Goal: Transaction & Acquisition: Purchase product/service

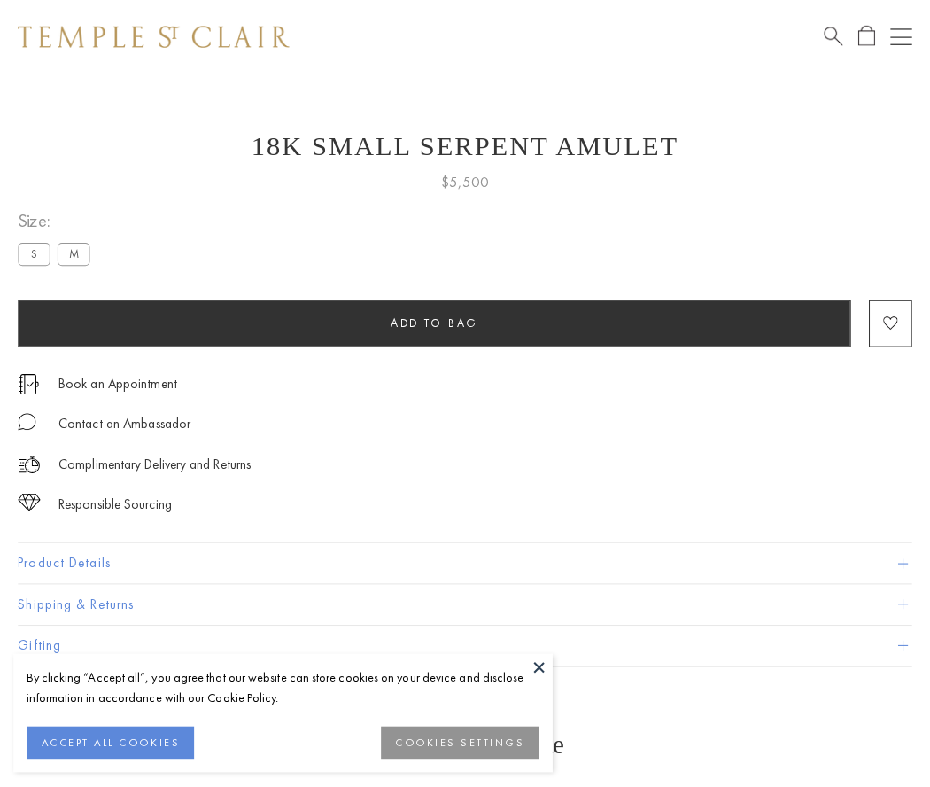
scroll to position [22, 0]
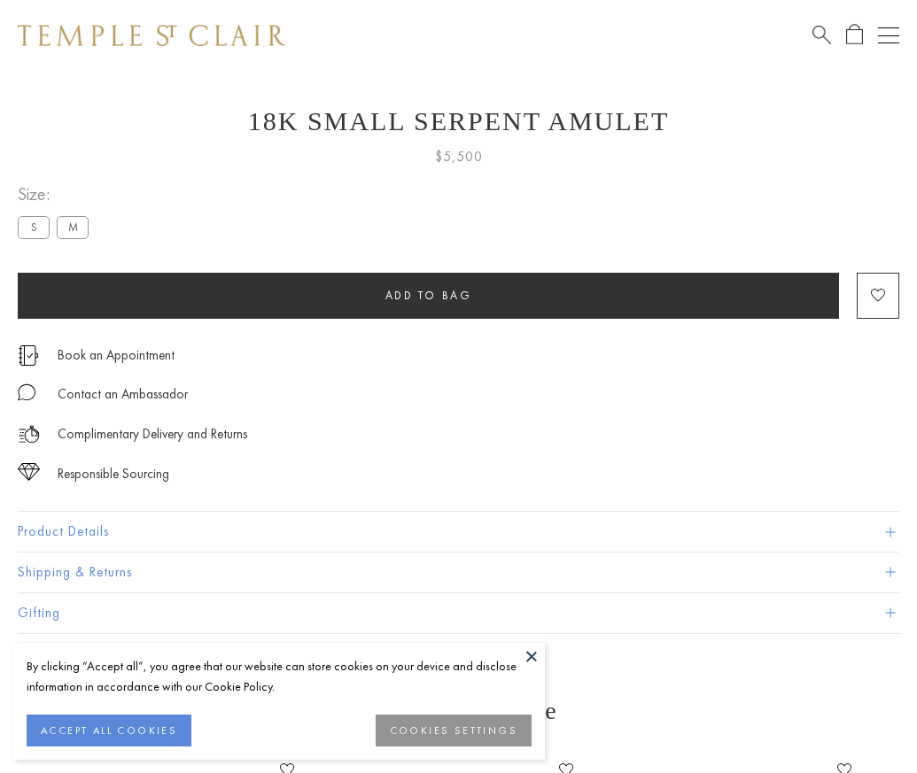
click at [428, 295] on span "Add to bag" at bounding box center [428, 295] width 87 height 15
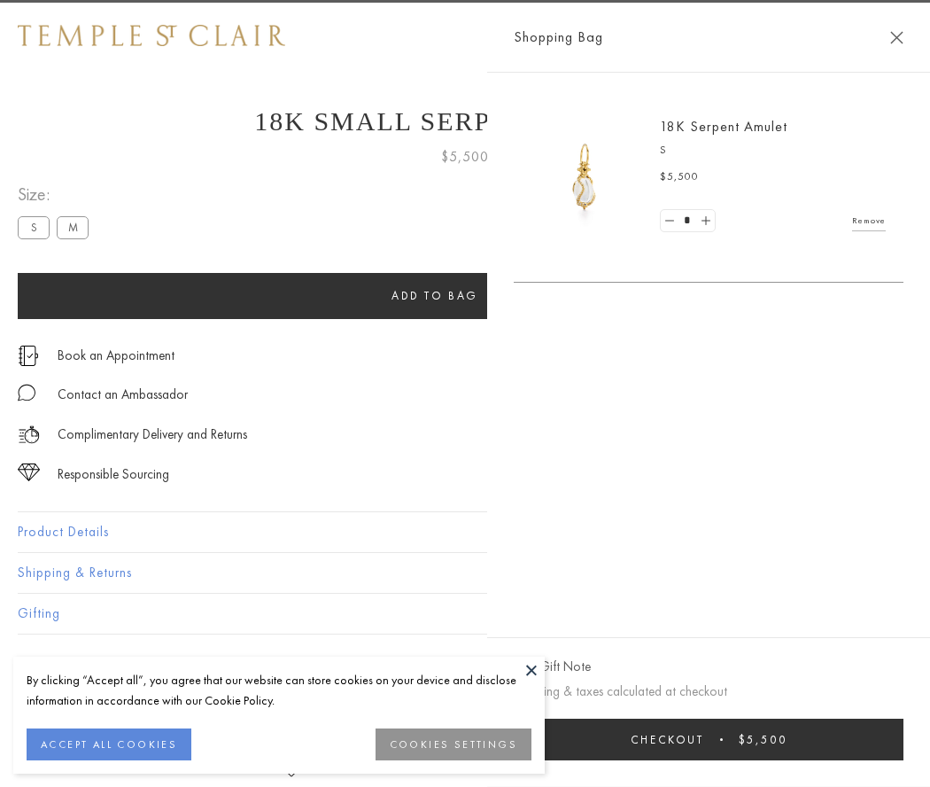
click at [741, 739] on button "Checkout $5,500" at bounding box center [709, 739] width 390 height 42
